Goal: Information Seeking & Learning: Learn about a topic

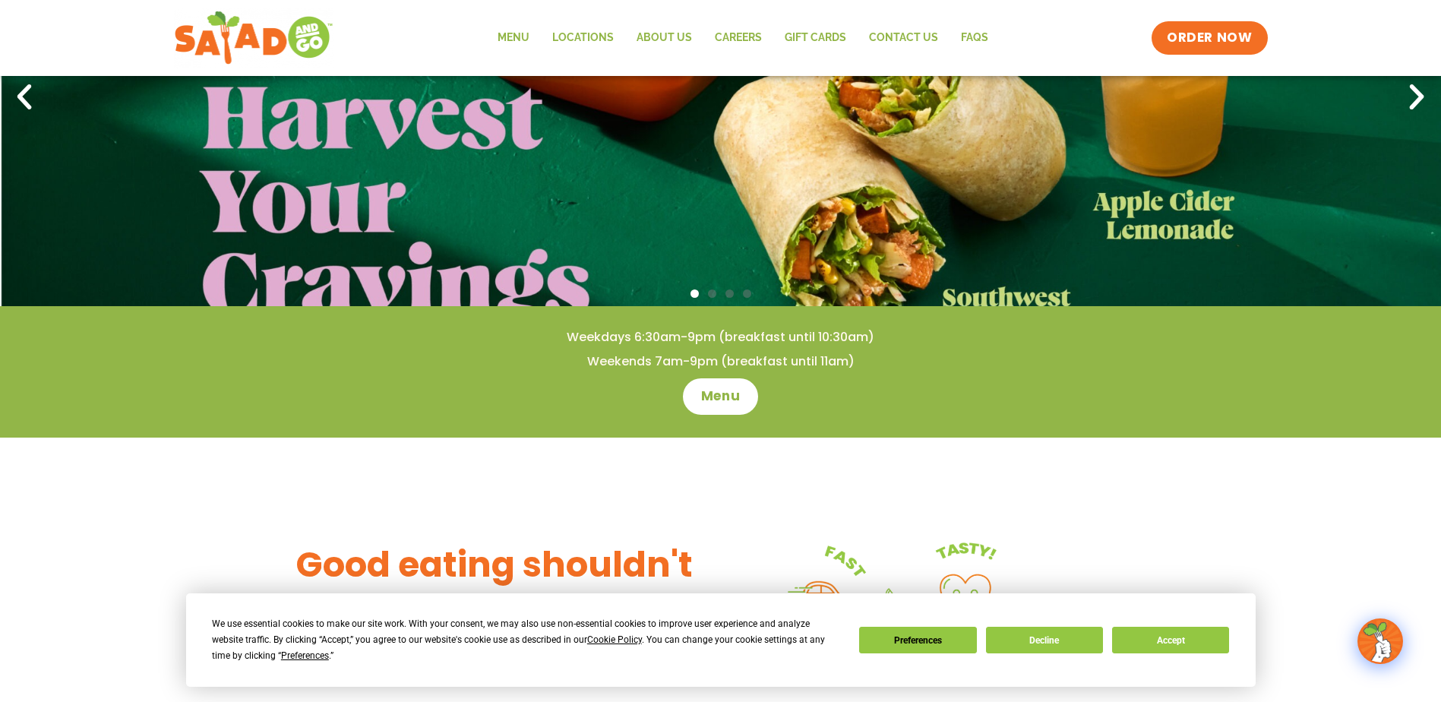
scroll to position [228, 0]
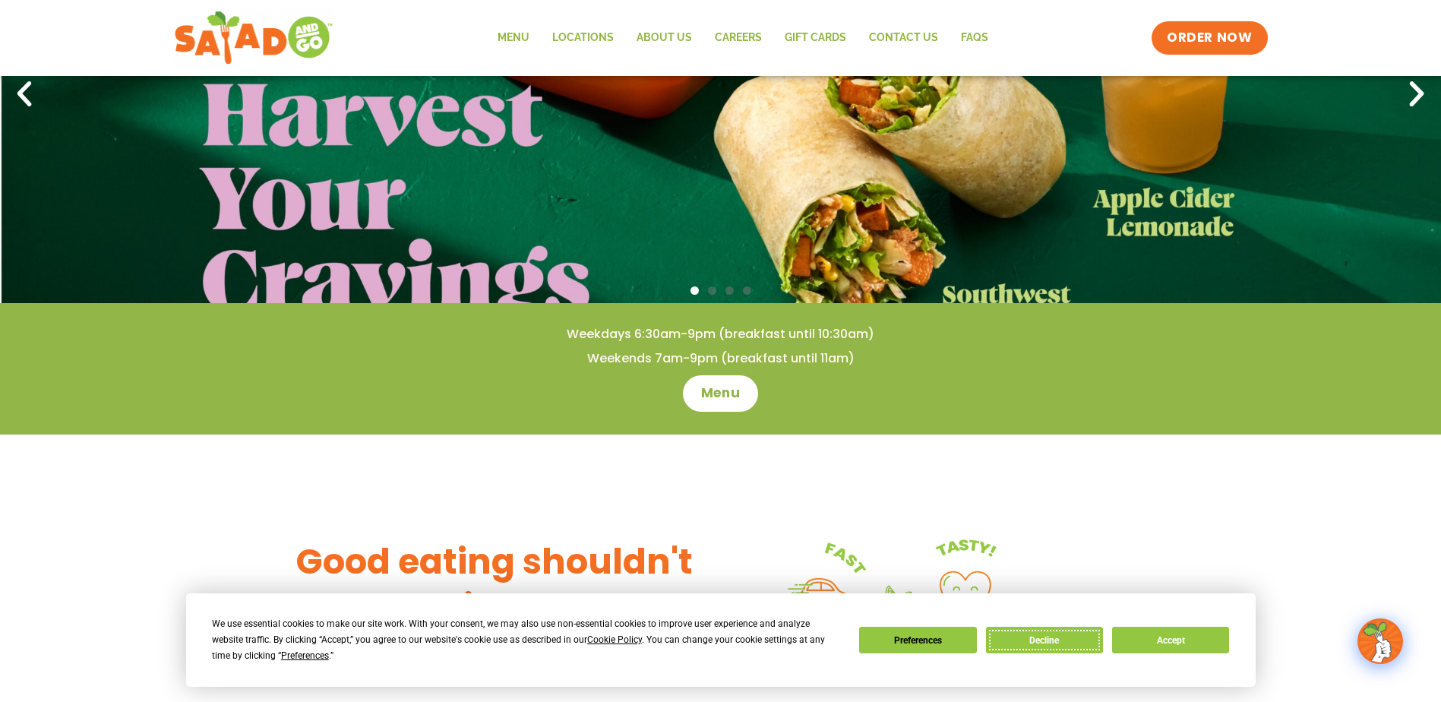
click at [1061, 647] on button "Decline" at bounding box center [1044, 640] width 117 height 27
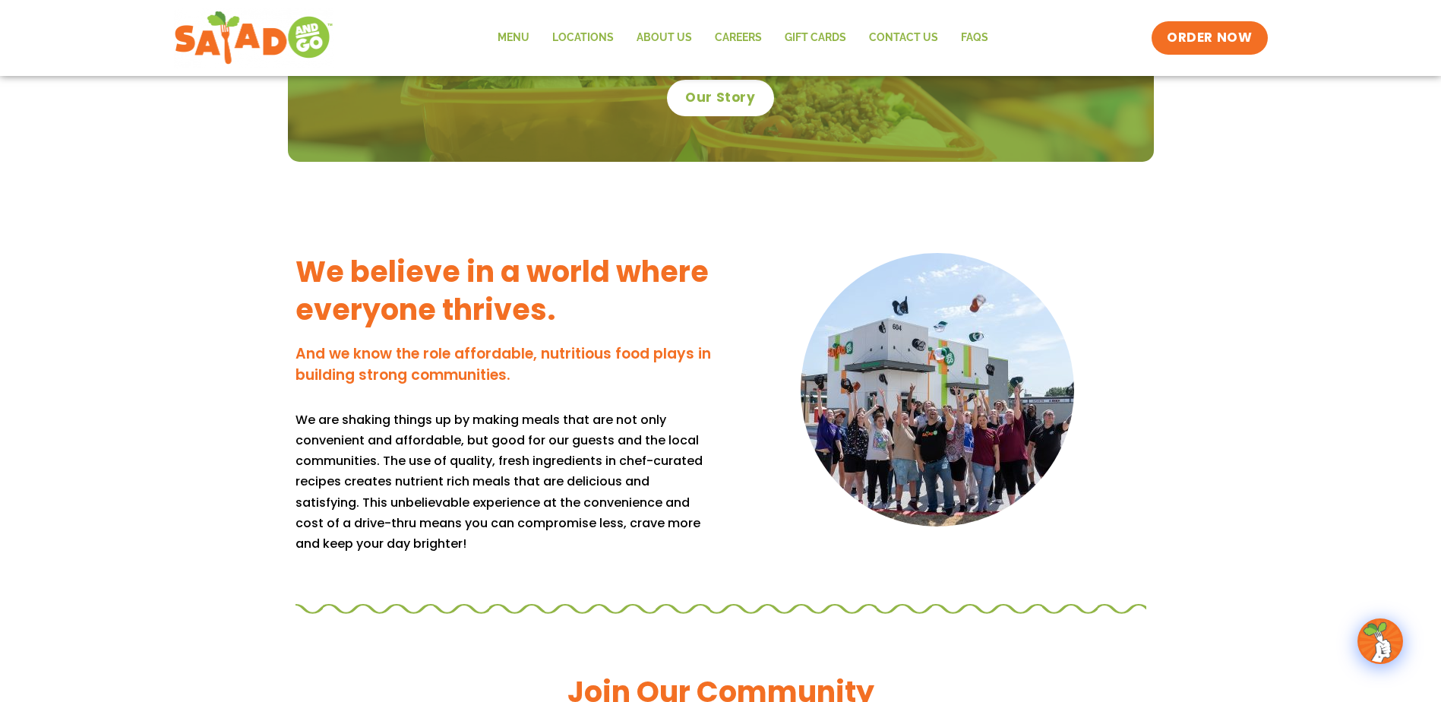
scroll to position [1087, 0]
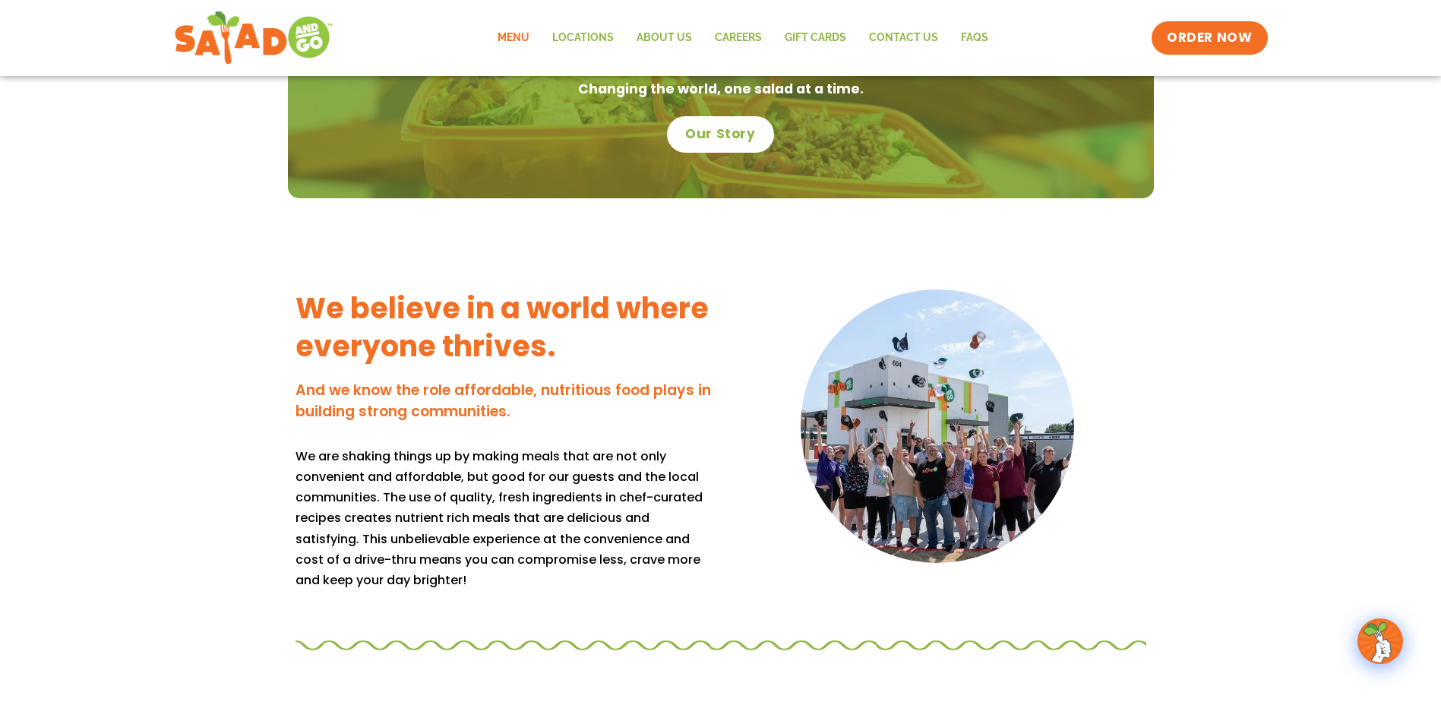
click at [523, 33] on link "Menu" at bounding box center [513, 38] width 55 height 35
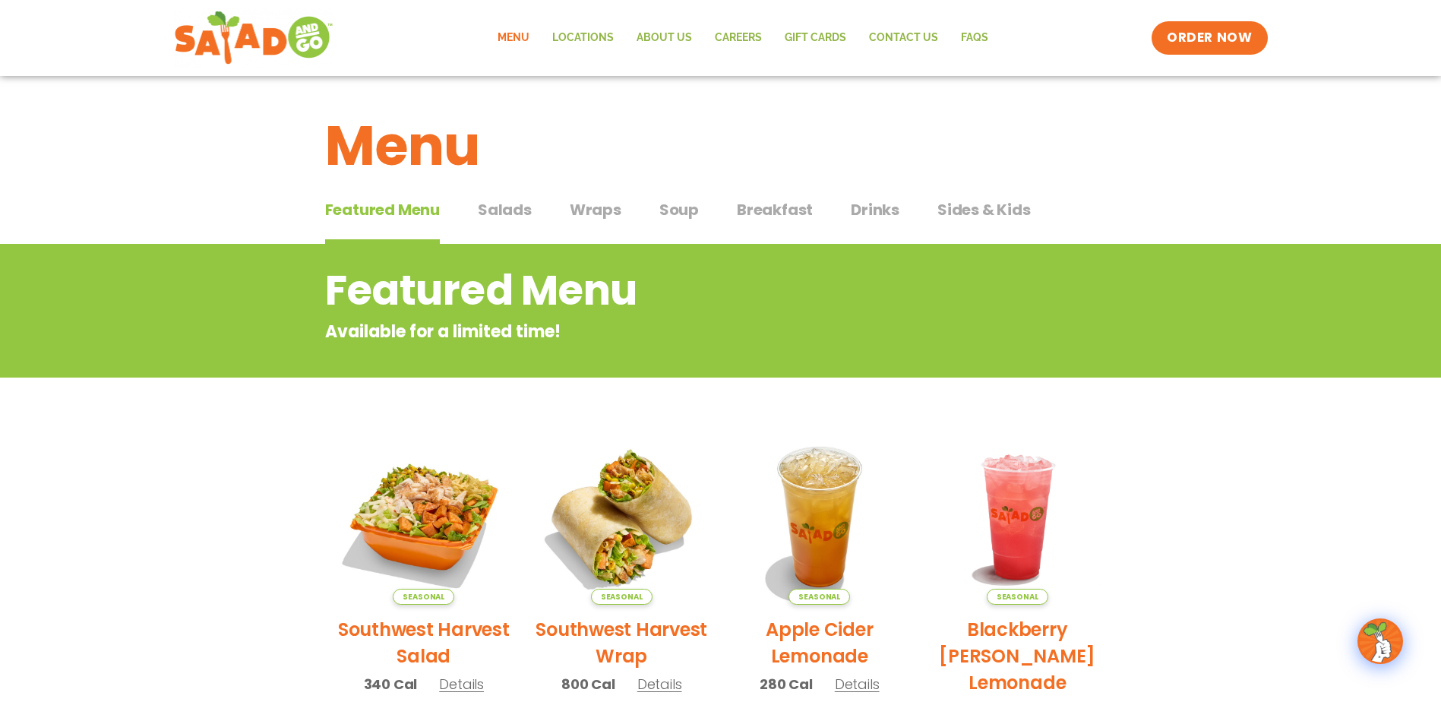
click at [679, 213] on span "Soup" at bounding box center [678, 209] width 39 height 23
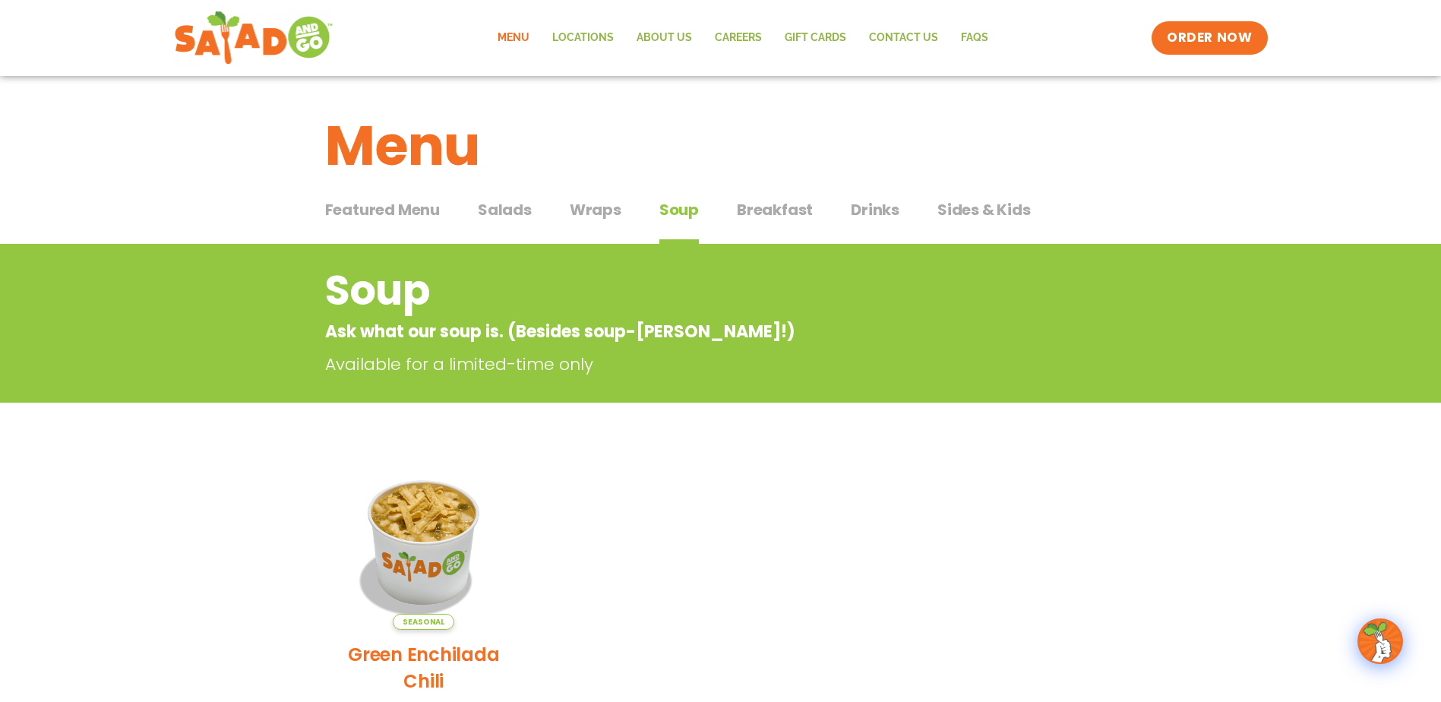
click at [499, 210] on span "Salads" at bounding box center [505, 209] width 54 height 23
